Goal: Transaction & Acquisition: Purchase product/service

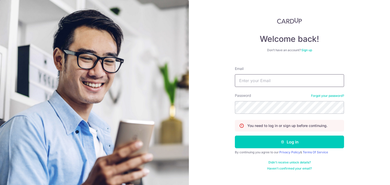
click at [260, 80] on input "Email" at bounding box center [289, 80] width 109 height 13
type input "davidgatsu11@yahoo.com"
click at [235, 136] on button "Log in" at bounding box center [289, 142] width 109 height 13
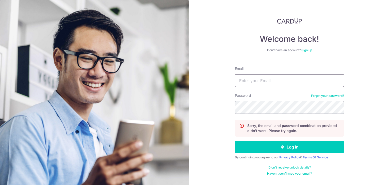
click at [257, 79] on input "Email" at bounding box center [289, 80] width 109 height 13
type input "[EMAIL_ADDRESS][DOMAIN_NAME]"
click at [235, 141] on button "Log in" at bounding box center [289, 147] width 109 height 13
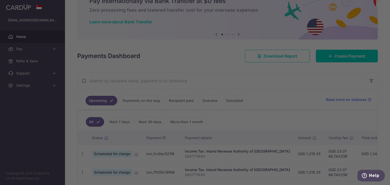
scroll to position [51, 0]
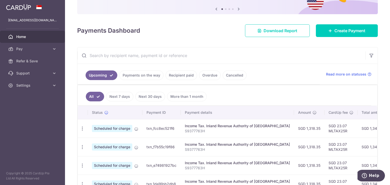
click at [175, 74] on link "Recipient paid" at bounding box center [181, 76] width 31 height 10
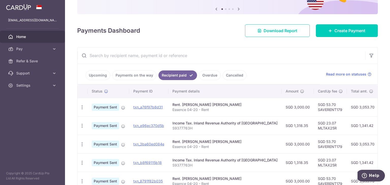
click at [322, 110] on td "SGD 53.70 SAVERENT179" at bounding box center [330, 107] width 33 height 19
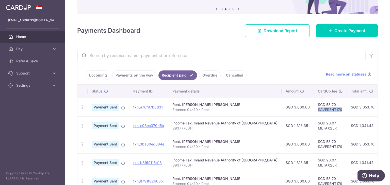
copy td "SAVERENT179"
click at [35, 51] on span "Pay" at bounding box center [33, 48] width 34 height 5
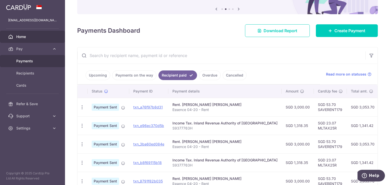
click at [34, 63] on span "Payments" at bounding box center [33, 61] width 34 height 5
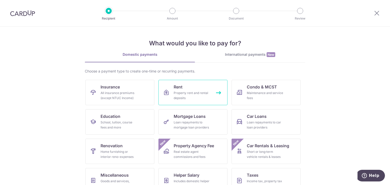
click at [193, 91] on div "Property rent and rental deposits" at bounding box center [192, 96] width 37 height 10
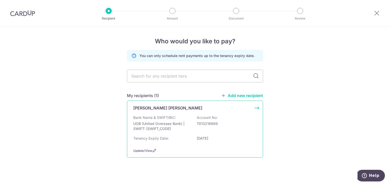
click at [175, 112] on div "[PERSON_NAME] [PERSON_NAME] Bank Name & SWIFT/BIC: UOB (United Overseas Bank) |…" at bounding box center [195, 129] width 136 height 57
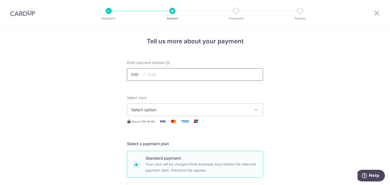
click at [165, 73] on input "text" at bounding box center [195, 74] width 136 height 13
type input "3,000.00"
click at [214, 107] on span "Select option" at bounding box center [190, 110] width 118 height 6
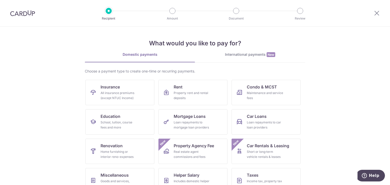
click at [15, 8] on div at bounding box center [22, 13] width 45 height 26
click at [17, 11] on img at bounding box center [22, 13] width 25 height 6
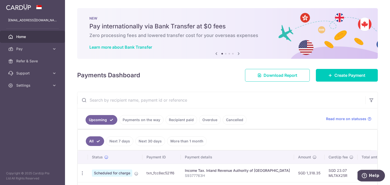
click at [182, 120] on link "Recipient paid" at bounding box center [181, 120] width 31 height 10
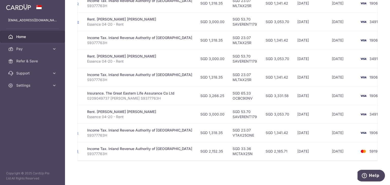
scroll to position [42, 0]
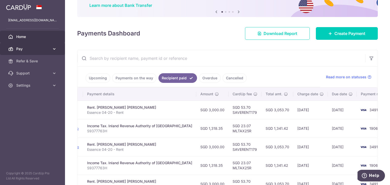
click at [31, 46] on span "Pay" at bounding box center [33, 48] width 34 height 5
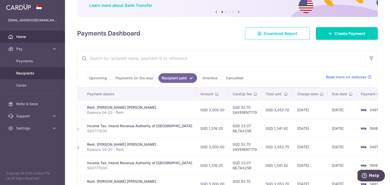
click at [34, 71] on span "Recipients" at bounding box center [33, 73] width 34 height 5
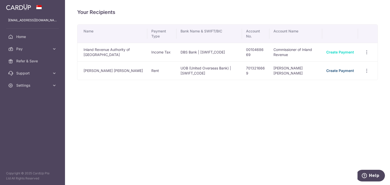
click at [338, 72] on link "Create Payment" at bounding box center [340, 71] width 28 height 4
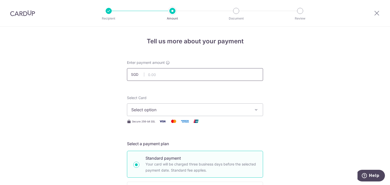
click at [185, 74] on input "text" at bounding box center [195, 74] width 136 height 13
click at [183, 79] on input "text" at bounding box center [195, 74] width 136 height 13
click at [183, 78] on input "text" at bounding box center [195, 74] width 136 height 13
type input "3,000.00"
click at [187, 111] on span "Select option" at bounding box center [190, 110] width 118 height 6
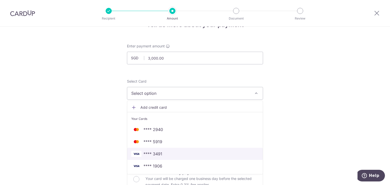
scroll to position [25, 0]
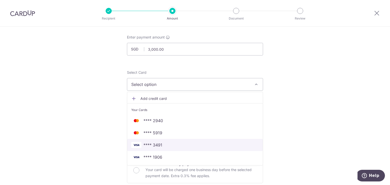
click at [165, 145] on span "**** 3491" at bounding box center [194, 145] width 127 height 6
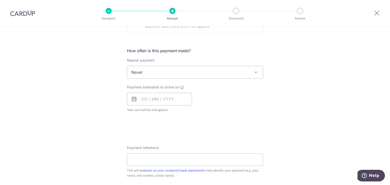
scroll to position [178, 0]
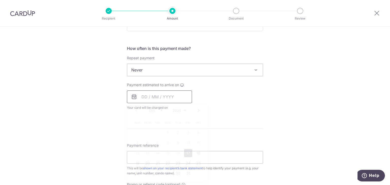
click at [160, 95] on input "text" at bounding box center [159, 97] width 65 height 13
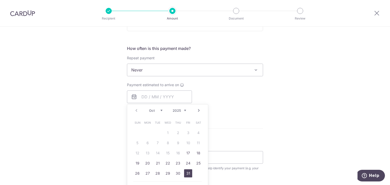
click at [186, 172] on link "31" at bounding box center [188, 174] width 8 height 8
type input "[DATE]"
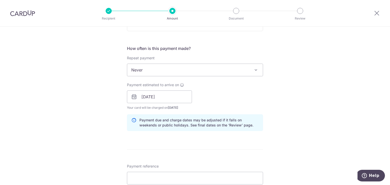
click at [250, 106] on div "Payment estimated to arrive on 31/10/2025 Prev Next Jan Feb Mar Apr May Jun Jul…" at bounding box center [195, 97] width 142 height 28
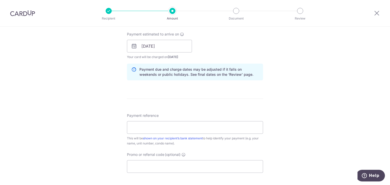
scroll to position [254, 0]
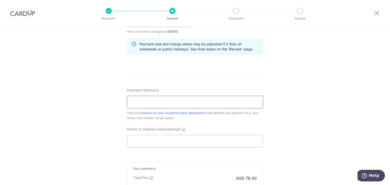
click at [163, 102] on input "Payment reference" at bounding box center [195, 102] width 136 height 13
type input "Essence 04-20 - Rent"
click at [150, 142] on input "Promo or referral code (optional)" at bounding box center [195, 141] width 136 height 13
click at [173, 103] on input "Essence 04-20 - Rent" at bounding box center [195, 102] width 136 height 13
click at [168, 139] on input "Promo or referral code (optional)" at bounding box center [195, 141] width 136 height 13
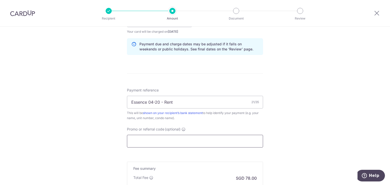
paste input "SAVERENT179"
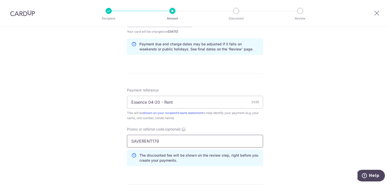
type input "SAVERENT179"
click at [295, 129] on div "Tell us more about your payment Enter payment amount SGD 3,000.00 3000.00 Selec…" at bounding box center [195, 24] width 390 height 503
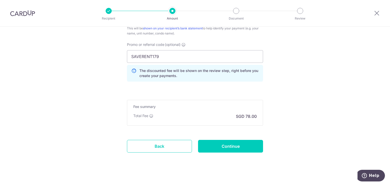
scroll to position [343, 0]
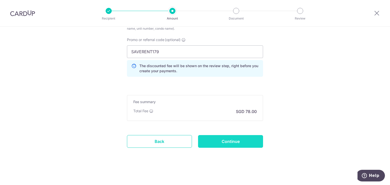
click at [241, 142] on input "Continue" at bounding box center [230, 141] width 65 height 13
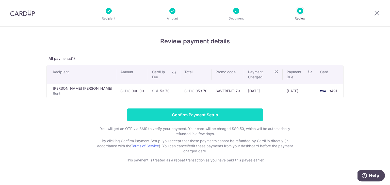
click at [227, 110] on input "Confirm Payment Setup" at bounding box center [195, 115] width 136 height 13
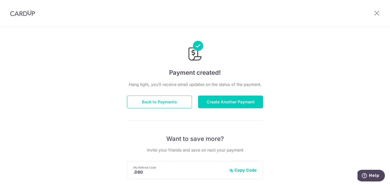
click at [182, 98] on button "Back to Payments" at bounding box center [159, 102] width 65 height 13
